Goal: Task Accomplishment & Management: Use online tool/utility

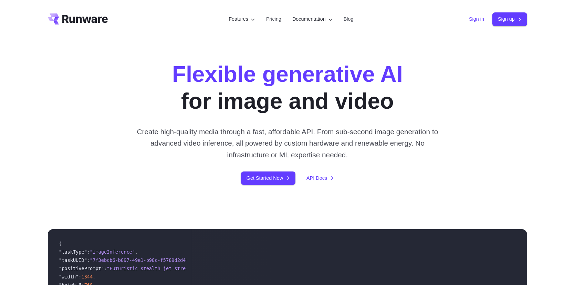
click at [479, 18] on link "Sign in" at bounding box center [476, 19] width 15 height 8
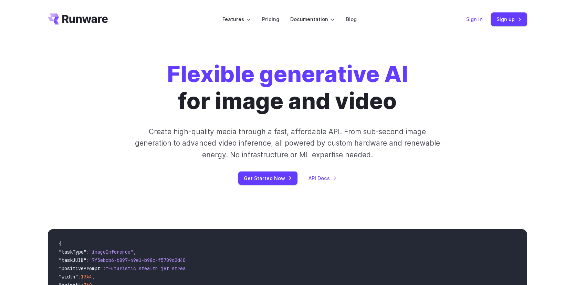
click at [475, 21] on link "Sign in" at bounding box center [475, 19] width 17 height 8
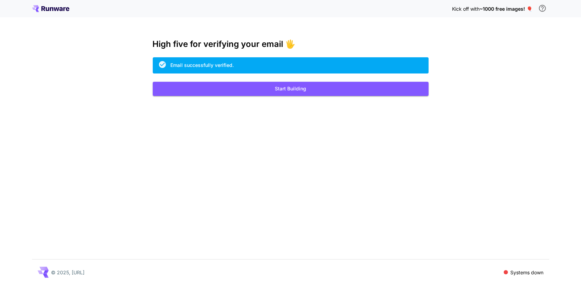
click at [59, 10] on icon at bounding box center [60, 9] width 3 height 4
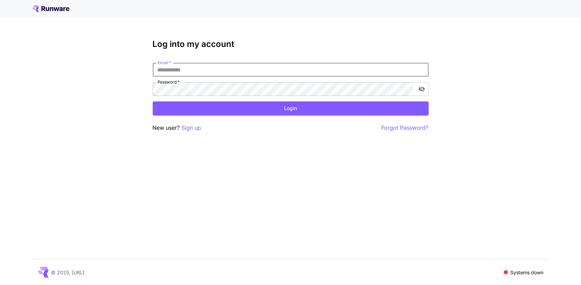
click at [187, 71] on input "Email   *" at bounding box center [291, 70] width 276 height 14
paste input "**********"
type input "**********"
click at [274, 112] on button "Login" at bounding box center [291, 108] width 276 height 14
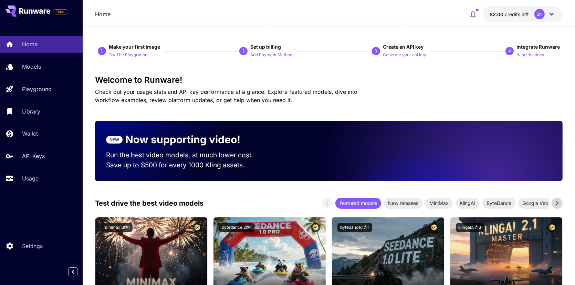
click at [553, 10] on icon at bounding box center [552, 14] width 8 height 8
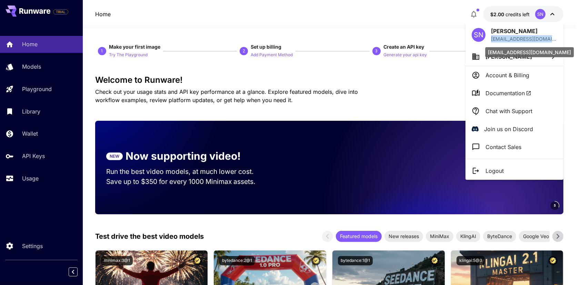
drag, startPoint x: 490, startPoint y: 39, endPoint x: 557, endPoint y: 42, distance: 67.2
click at [557, 42] on div "SN Saim Nasir saim@trafficridermod-apk.com" at bounding box center [514, 34] width 98 height 25
click at [560, 51] on div "saim@trafficridermod-apk.com" at bounding box center [529, 52] width 89 height 10
click at [553, 52] on div "saim@trafficridermod-apk.com" at bounding box center [529, 52] width 89 height 10
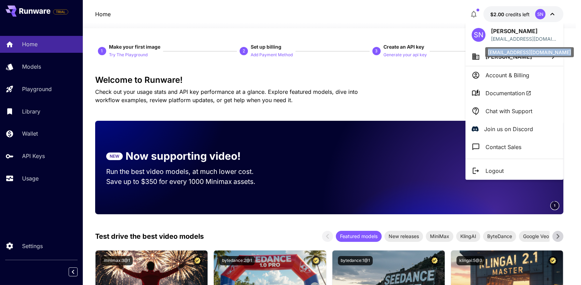
click at [553, 52] on div "saim@trafficridermod-apk.com" at bounding box center [529, 52] width 89 height 10
copy div "saim@trafficridermod-apk.com"
click at [534, 39] on p "saim@trafficridermod-apk.com" at bounding box center [524, 38] width 66 height 7
click at [544, 53] on div "saim@trafficridermod-apk.com" at bounding box center [529, 52] width 89 height 10
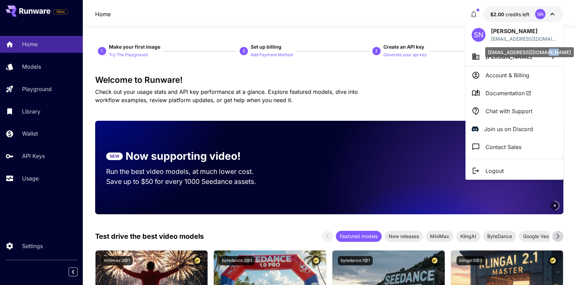
click at [544, 53] on div "saim@trafficridermod-apk.com" at bounding box center [529, 52] width 89 height 10
copy div "saim@trafficridermod-apk.com"
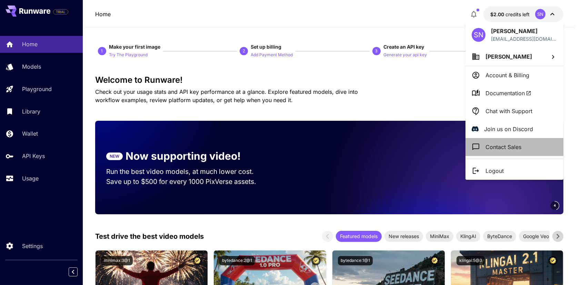
click at [511, 147] on p "Contact Sales" at bounding box center [503, 147] width 36 height 8
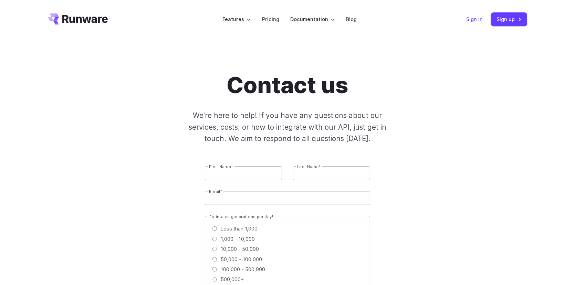
click at [478, 17] on link "Sign in" at bounding box center [475, 19] width 17 height 8
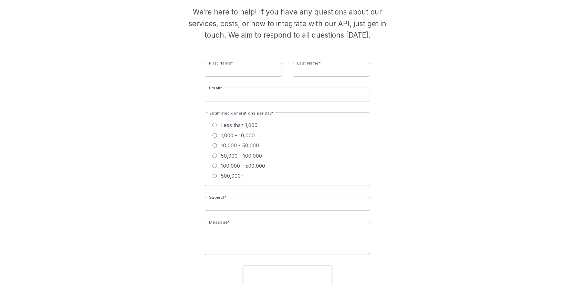
scroll to position [207, 0]
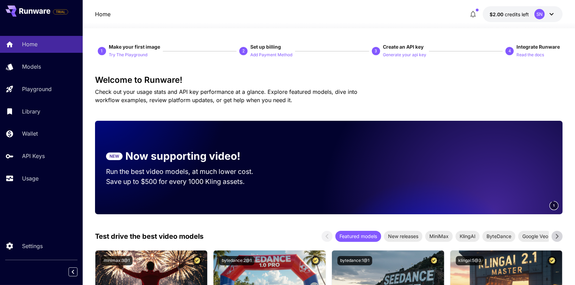
click at [551, 13] on icon at bounding box center [552, 14] width 8 height 8
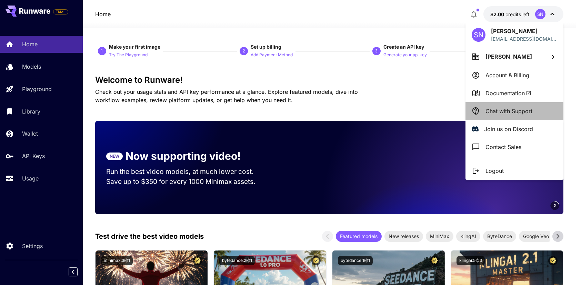
click at [512, 115] on li "Chat with Support" at bounding box center [514, 111] width 98 height 18
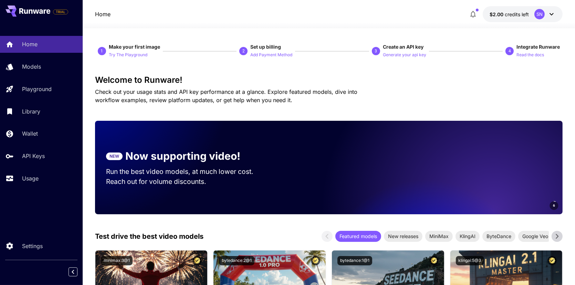
click at [369, 17] on div "Home $2.00 credits left SN" at bounding box center [329, 14] width 468 height 16
click at [352, 13] on div "Home $2.00 credits left SN" at bounding box center [329, 14] width 468 height 16
click at [403, 50] on button "Generate your api key" at bounding box center [404, 54] width 43 height 8
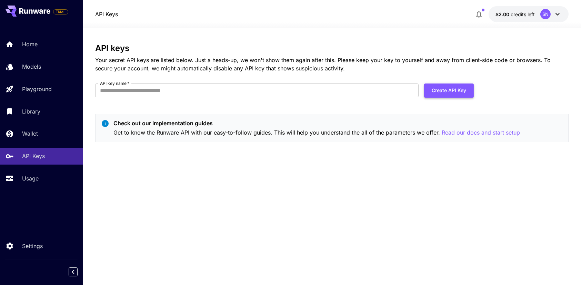
click at [434, 93] on button "Create API Key" at bounding box center [449, 90] width 50 height 14
click at [249, 95] on input "API key name   *" at bounding box center [256, 90] width 323 height 14
type input "***"
click at [442, 91] on button "Create API Key" at bounding box center [449, 90] width 50 height 14
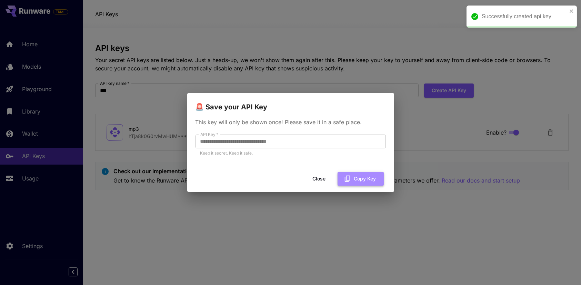
click at [352, 177] on button "Copy Key" at bounding box center [360, 179] width 46 height 14
click at [327, 181] on button "Close" at bounding box center [319, 179] width 31 height 14
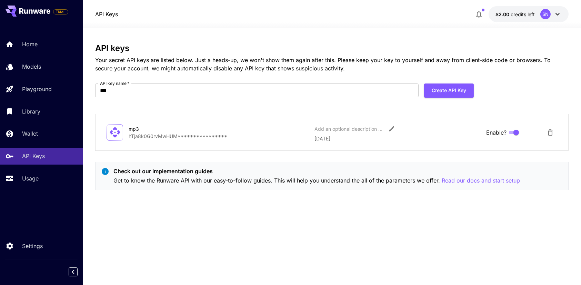
click at [360, 44] on h3 "API keys" at bounding box center [331, 48] width 473 height 10
